Goal: Information Seeking & Learning: Learn about a topic

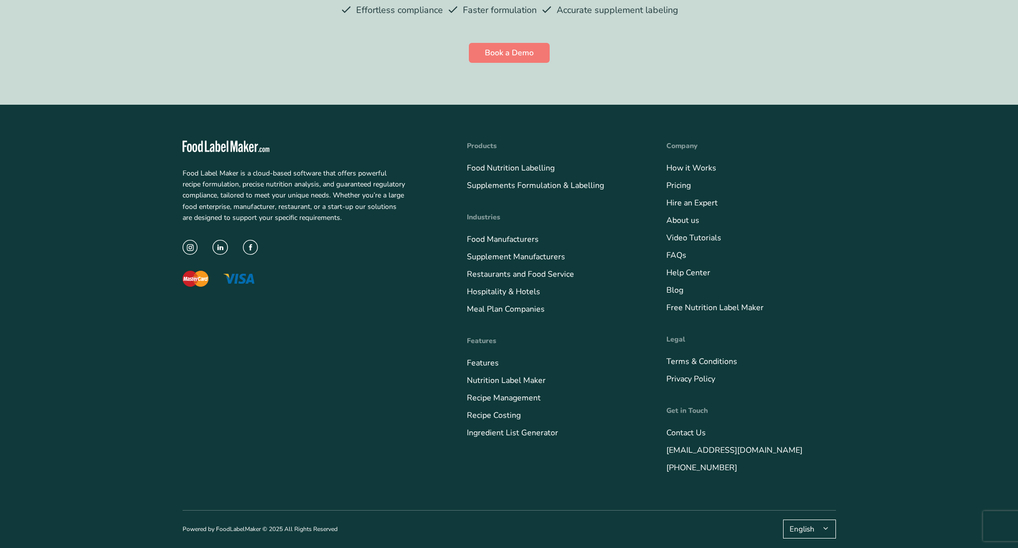
scroll to position [3827, 0]
click at [523, 277] on link "Restaurants and Food Service" at bounding box center [520, 274] width 107 height 11
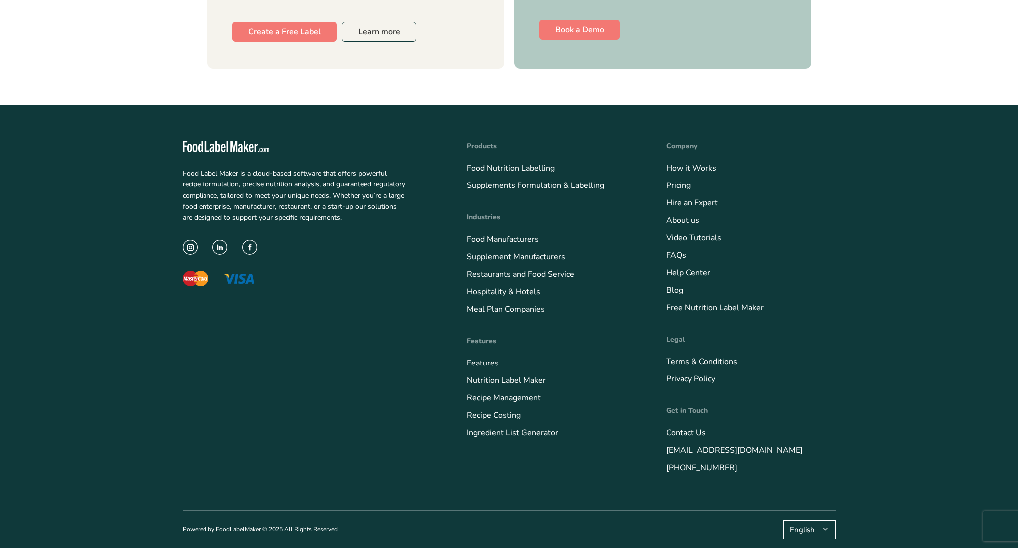
scroll to position [6211, 0]
click at [510, 169] on link "Food Nutrition Labelling" at bounding box center [511, 168] width 88 height 11
